Goal: Task Accomplishment & Management: Use online tool/utility

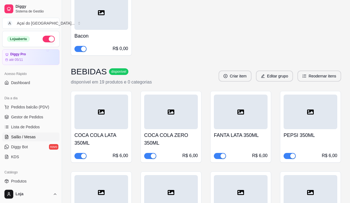
scroll to position [28, 0]
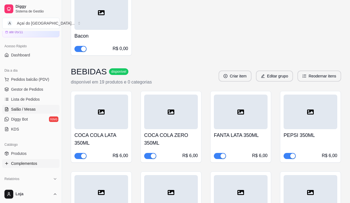
click at [25, 110] on span "Salão / Mesas" at bounding box center [23, 110] width 25 height 6
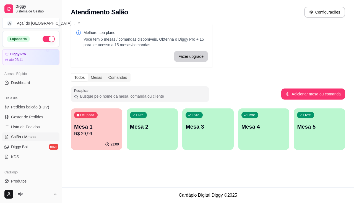
click at [144, 143] on div "Livre Mesa 2" at bounding box center [152, 125] width 51 height 35
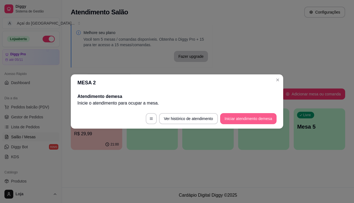
click at [221, 122] on button "Iniciar atendimento de mesa" at bounding box center [248, 118] width 56 height 11
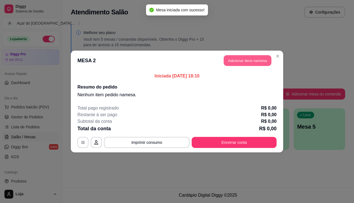
click at [231, 61] on button "Adicionar itens na mesa" at bounding box center [248, 60] width 48 height 11
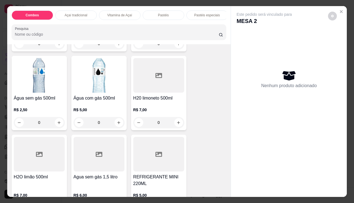
scroll to position [1501, 0]
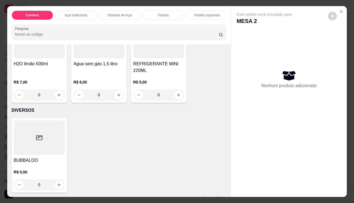
click at [143, 80] on p "R$ 5,00" at bounding box center [158, 82] width 51 height 6
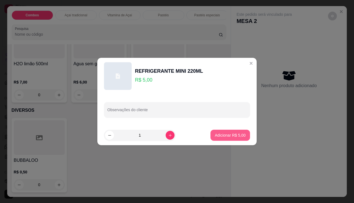
click at [223, 137] on p "Adicionar R$ 5,00" at bounding box center [230, 136] width 31 height 6
type input "1"
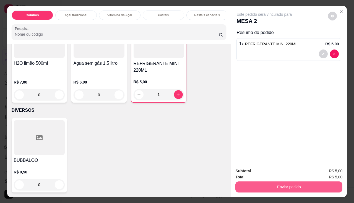
click at [249, 182] on button "Enviar pedido" at bounding box center [288, 187] width 107 height 11
click at [328, 186] on button "Enviar pedido" at bounding box center [288, 187] width 107 height 11
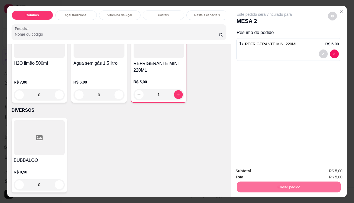
click at [332, 171] on button "Enviar pedido" at bounding box center [328, 171] width 31 height 11
